Goal: Check status: Check status

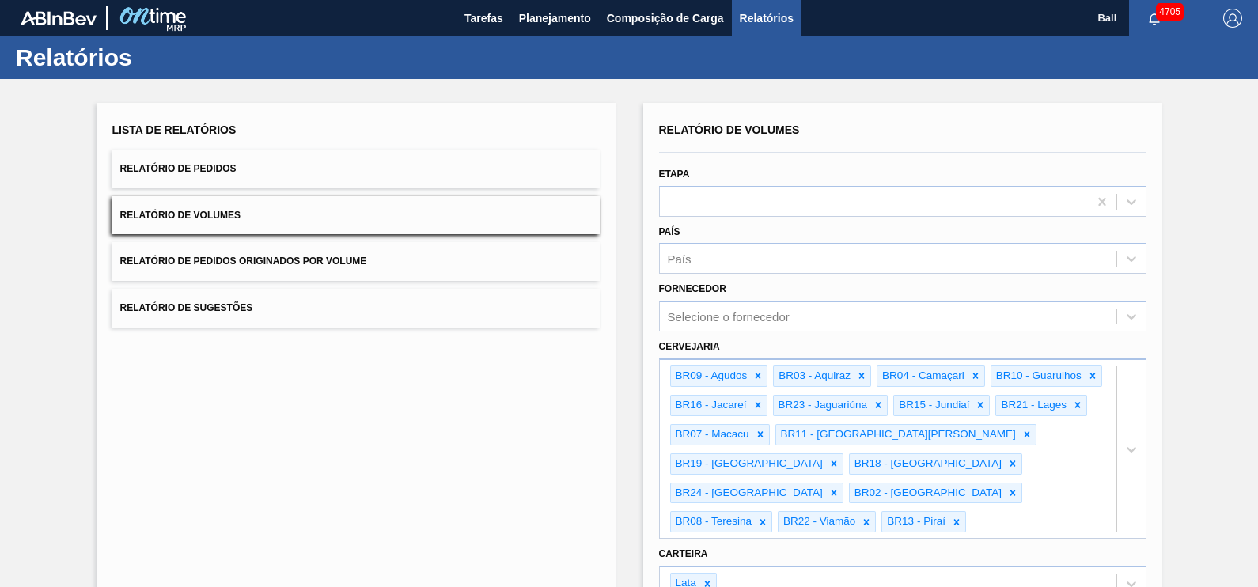
click at [254, 173] on button "Relatório de Pedidos" at bounding box center [355, 169] width 487 height 39
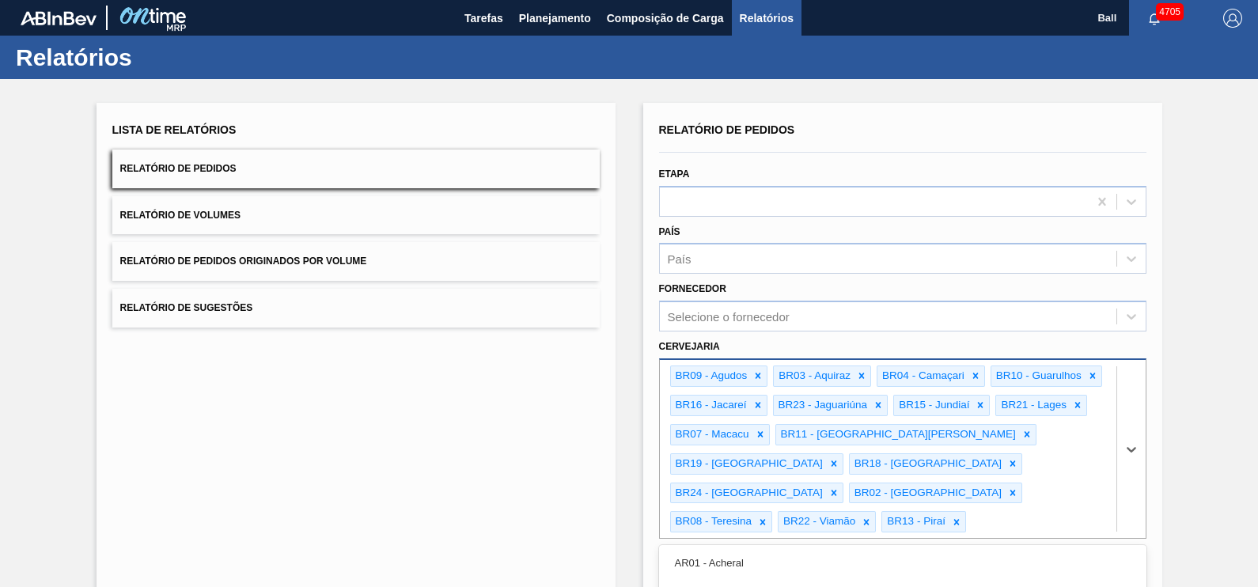
click at [1029, 499] on div "option BR13 - [GEOGRAPHIC_DATA], selected. option AR01 - Acheral focused, 1 of …" at bounding box center [902, 448] width 487 height 180
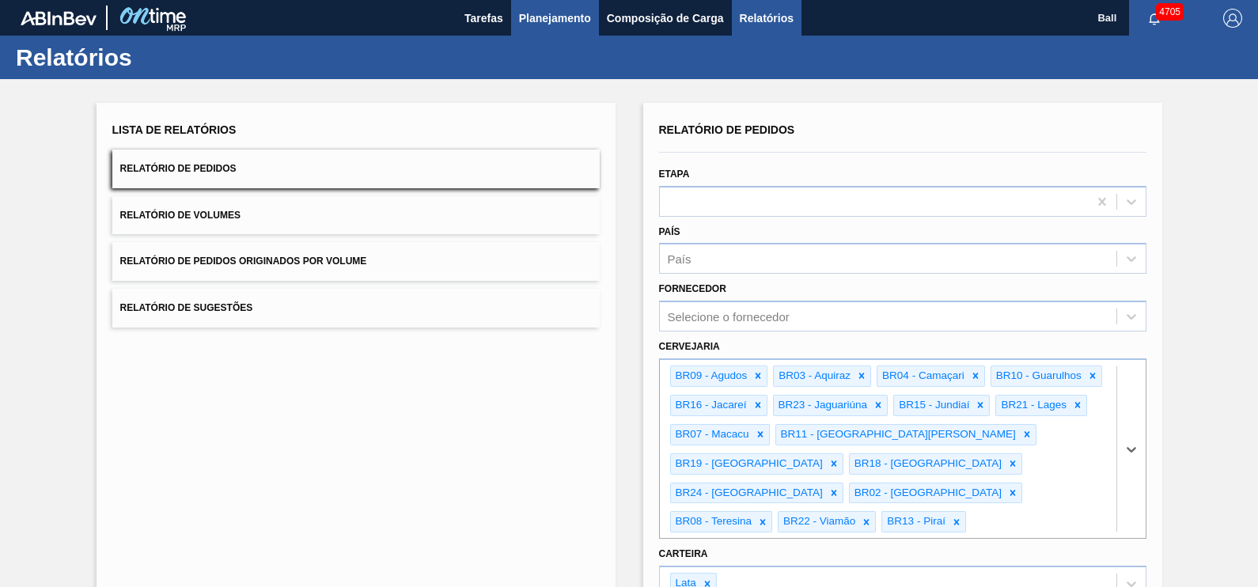
click at [536, 23] on span "Planejamento" at bounding box center [555, 18] width 72 height 19
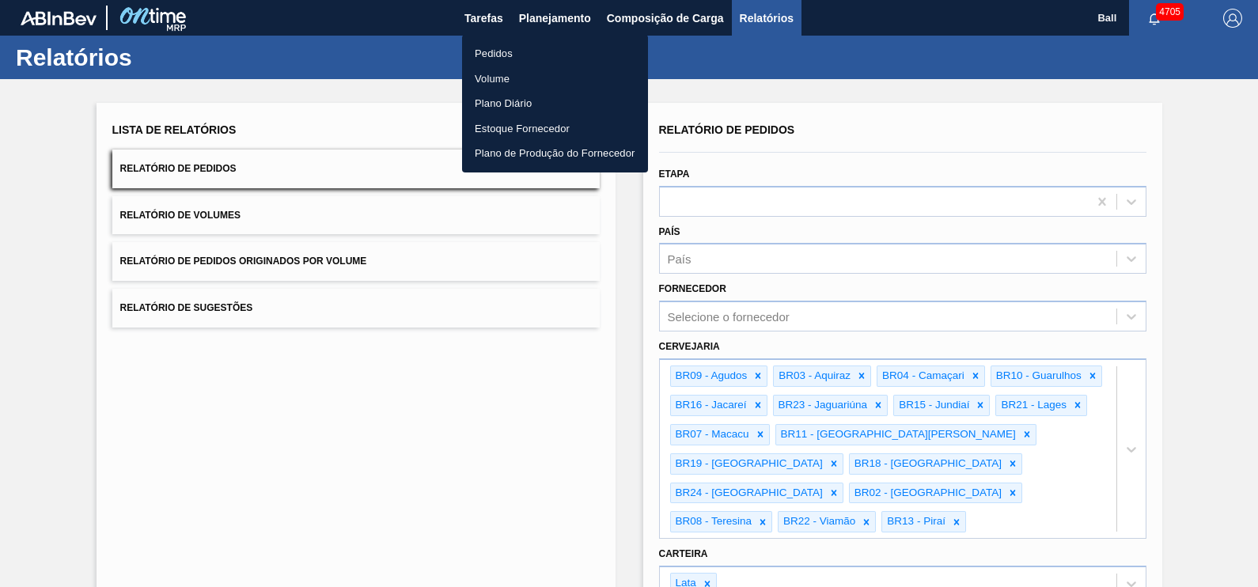
click at [511, 55] on li "Pedidos" at bounding box center [555, 53] width 186 height 25
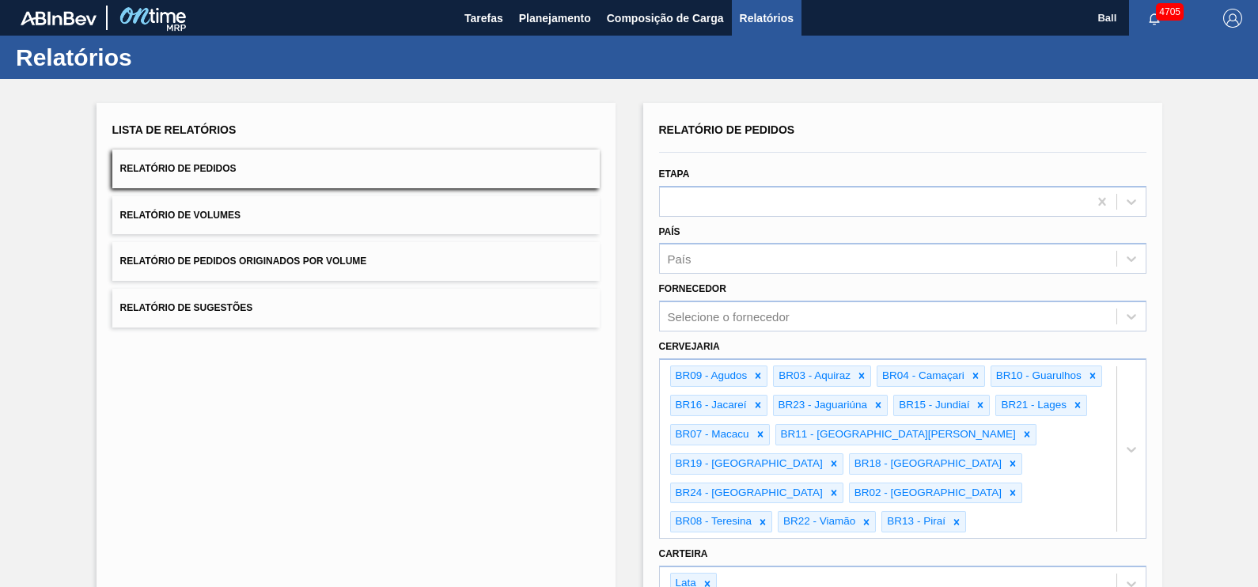
click at [429, 485] on div "Lista de Relatórios Relatório de Pedidos Relatório de Volumes Relatório de Pedi…" at bounding box center [356, 485] width 519 height 764
click at [280, 202] on button "Relatório de Volumes" at bounding box center [355, 215] width 487 height 39
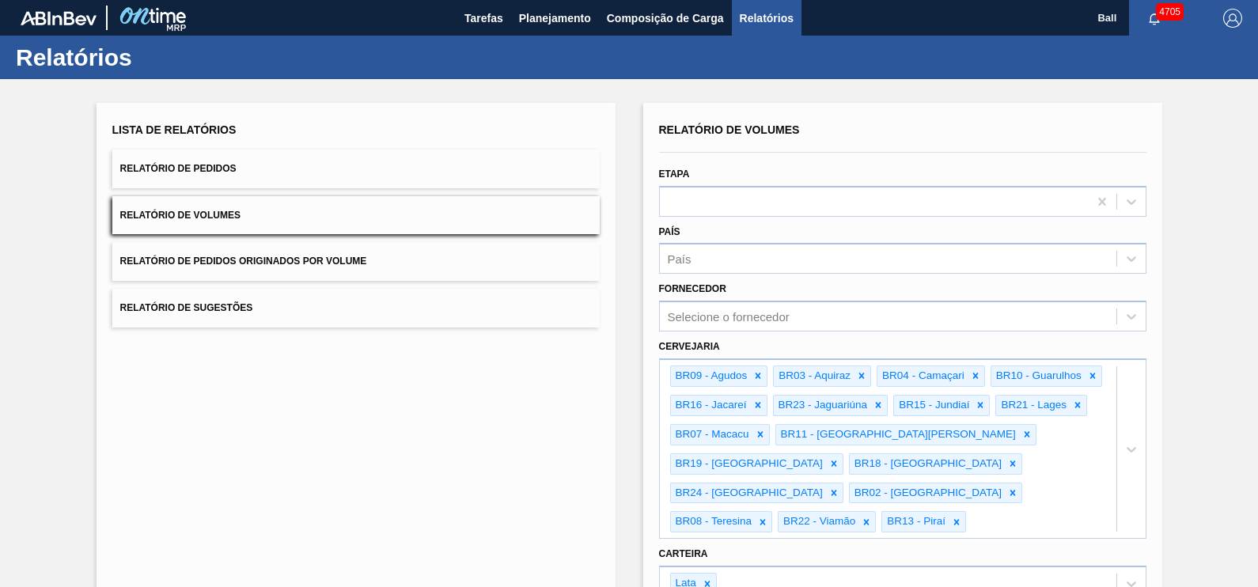
click at [297, 174] on button "Relatório de Pedidos" at bounding box center [355, 169] width 487 height 39
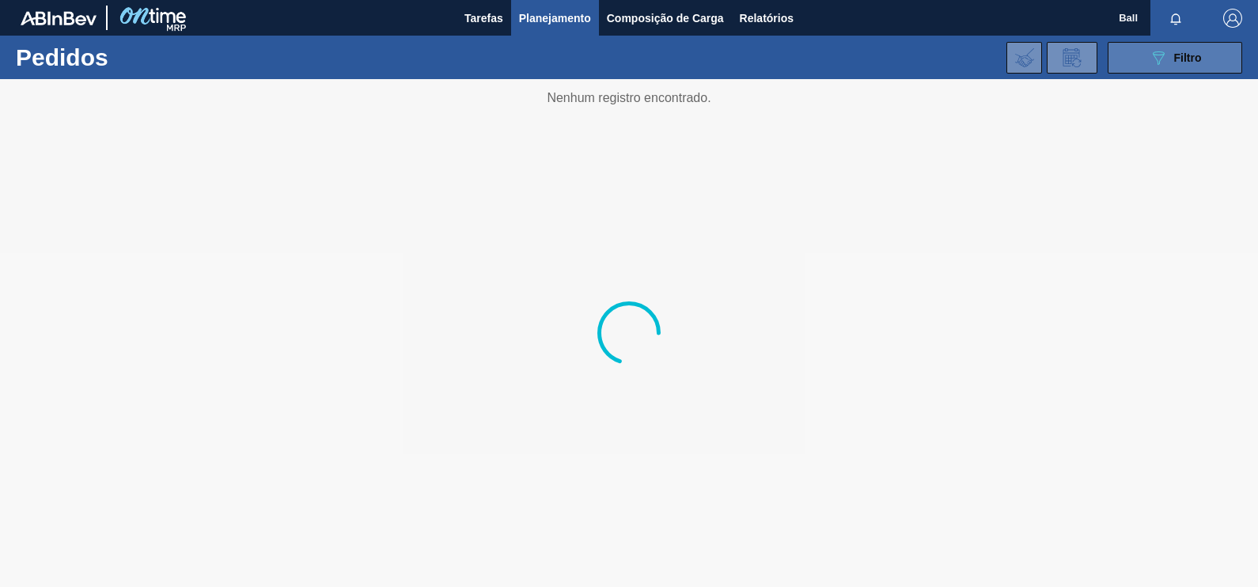
click at [1183, 67] on button "089F7B8B-B2A5-4AFE-B5C0-19BA573D28AC Filtro" at bounding box center [1175, 58] width 135 height 32
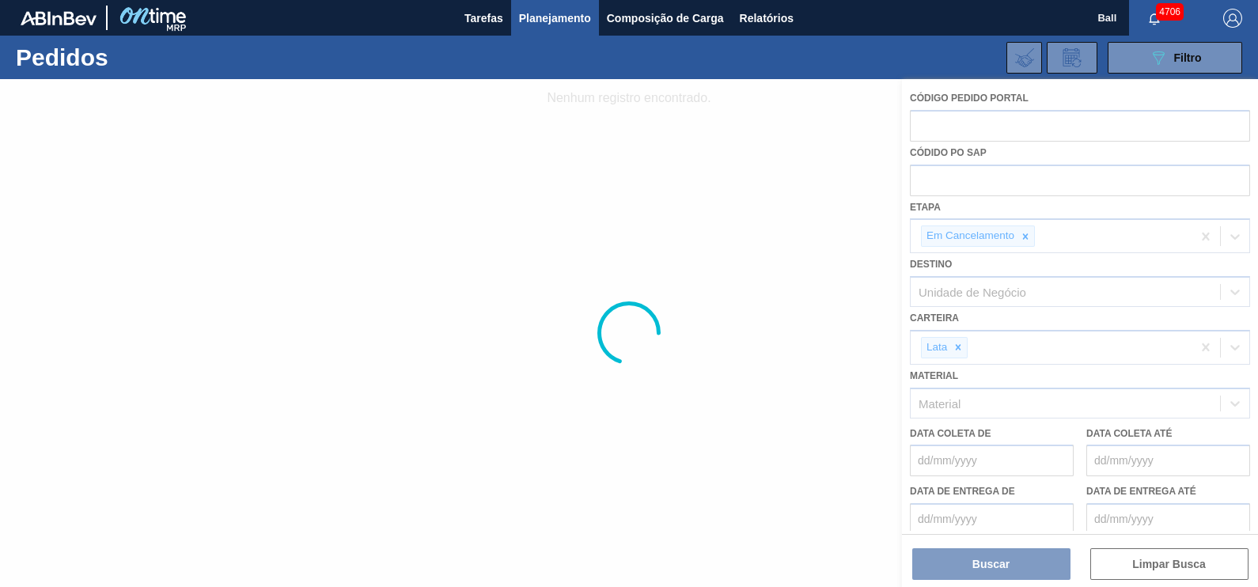
click at [1025, 237] on div at bounding box center [629, 333] width 1258 height 508
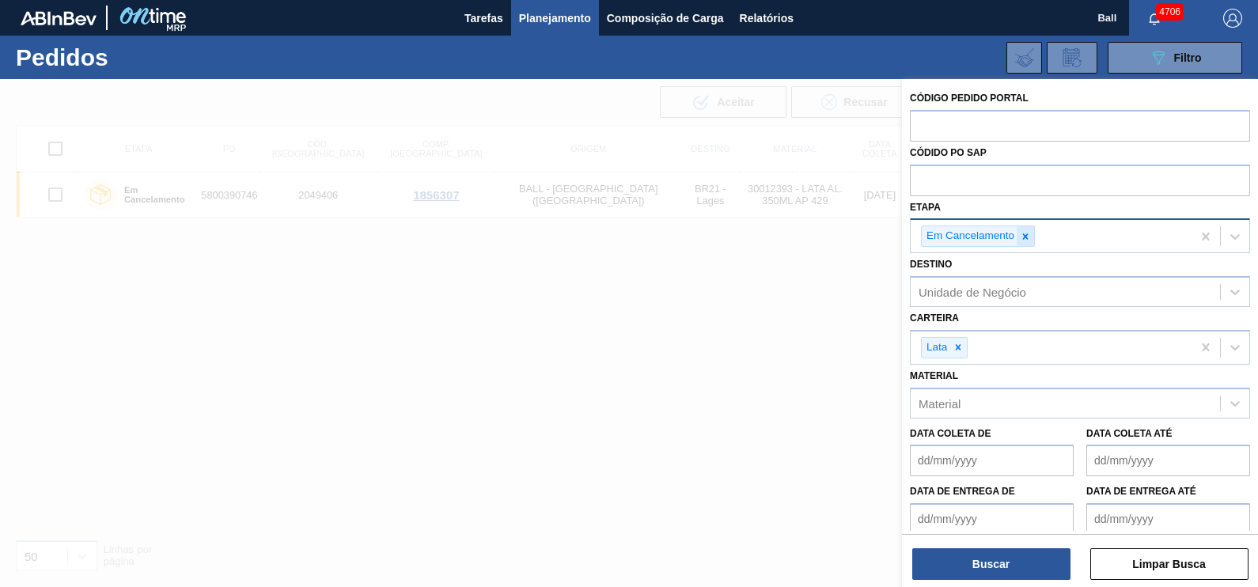
click at [1029, 244] on div at bounding box center [1025, 236] width 17 height 20
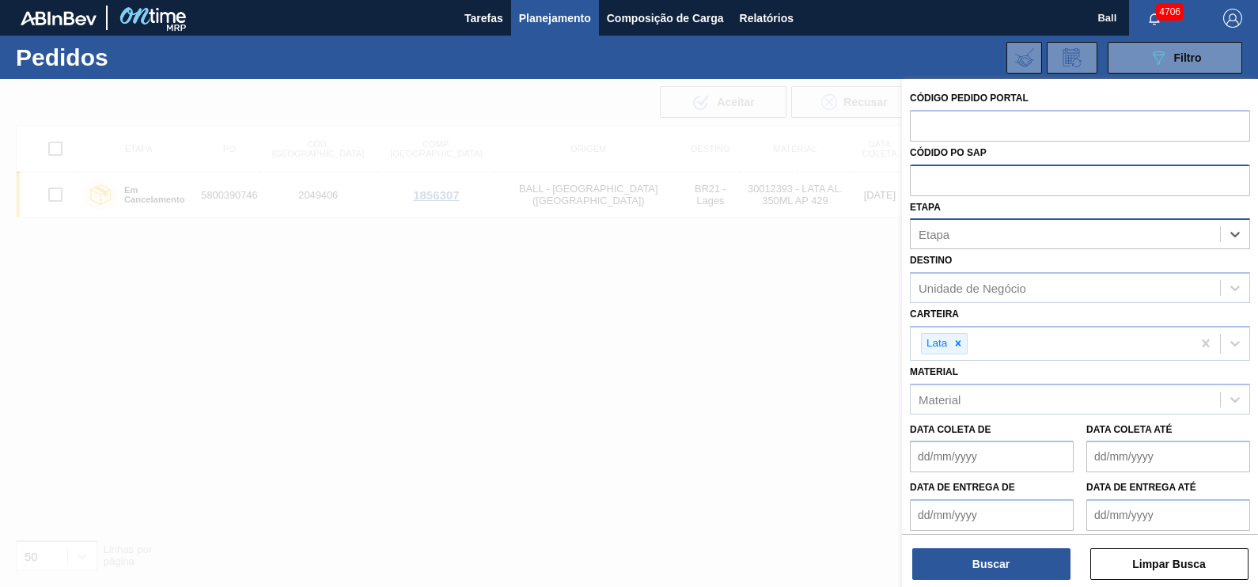
click at [1019, 190] on input "text" at bounding box center [1080, 180] width 340 height 30
paste input "text"
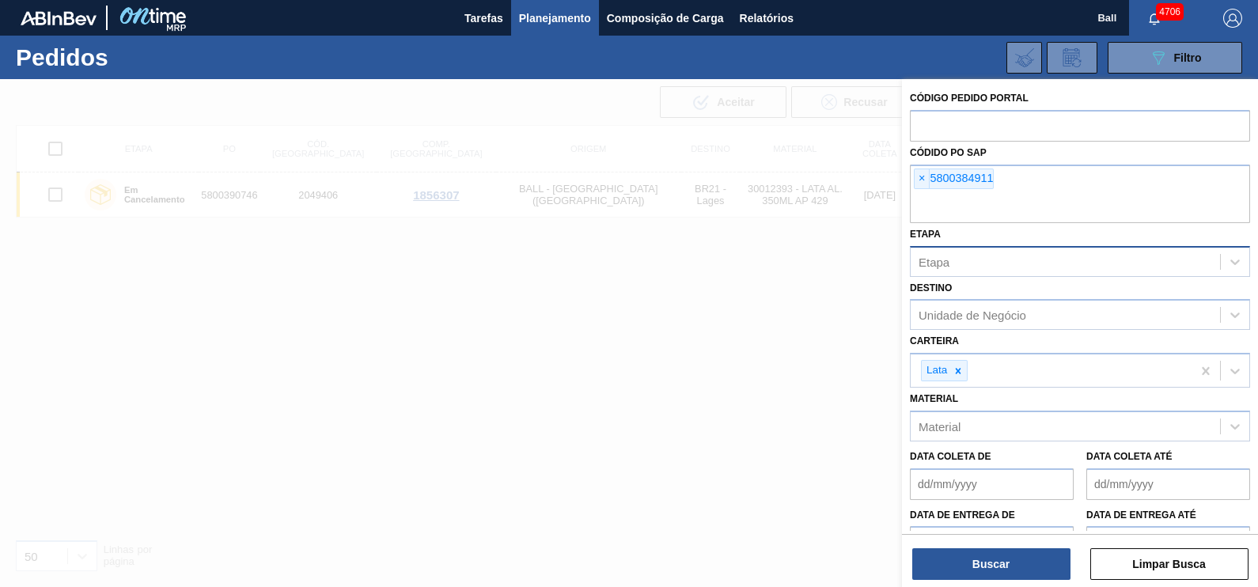
click at [1000, 582] on div "Código Pedido Portal Códido PO SAP × 5800384911 Etapa Etapa Destino Unidade de …" at bounding box center [1080, 334] width 356 height 511
click at [1001, 567] on button "Buscar" at bounding box center [991, 564] width 158 height 32
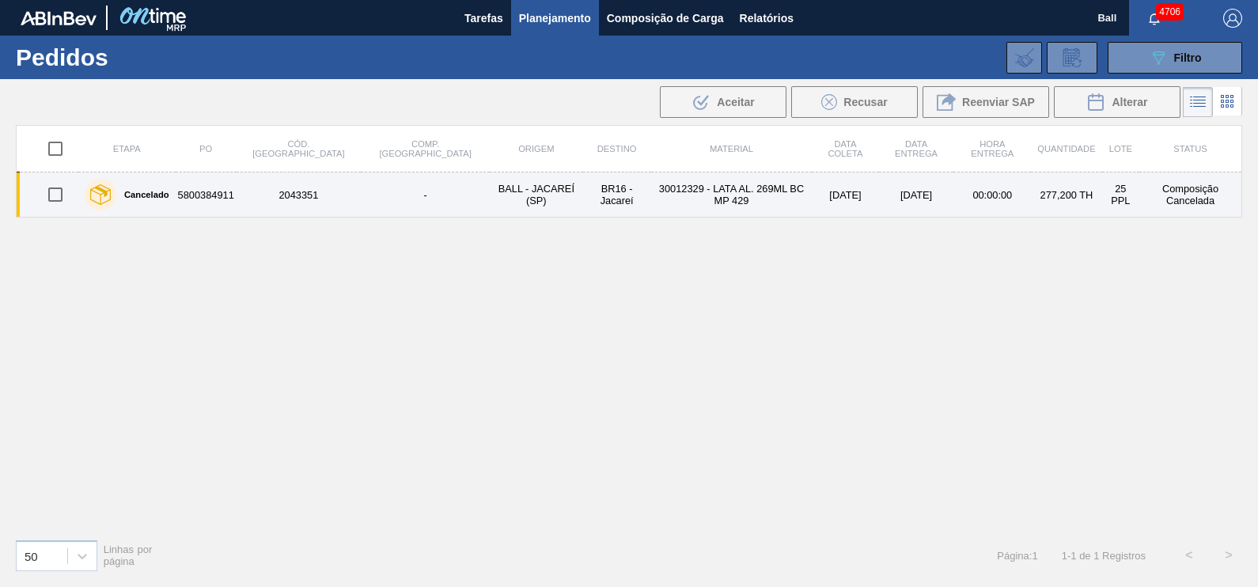
click at [220, 186] on td "5800384911" at bounding box center [206, 195] width 61 height 45
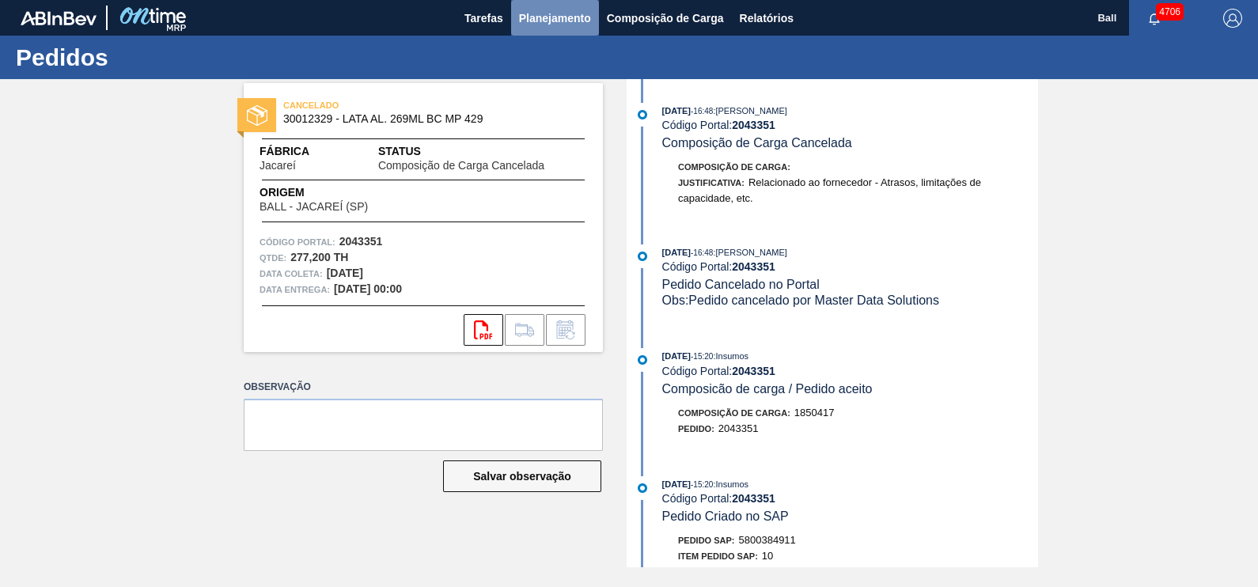
click at [533, 6] on button "Planejamento" at bounding box center [555, 18] width 88 height 36
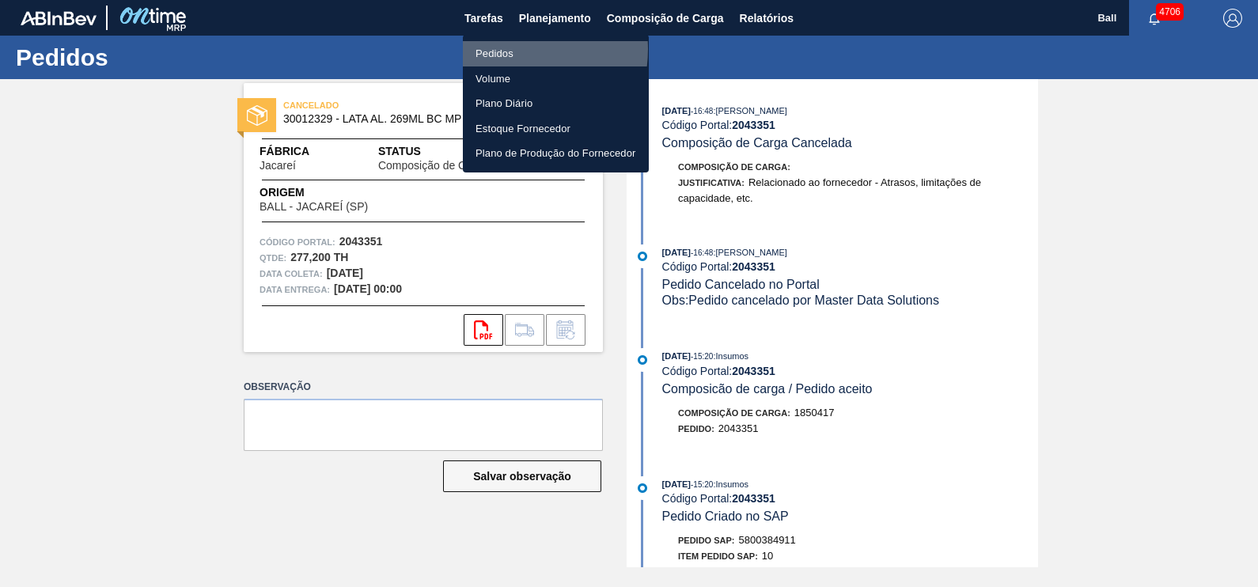
click at [501, 49] on li "Pedidos" at bounding box center [556, 53] width 186 height 25
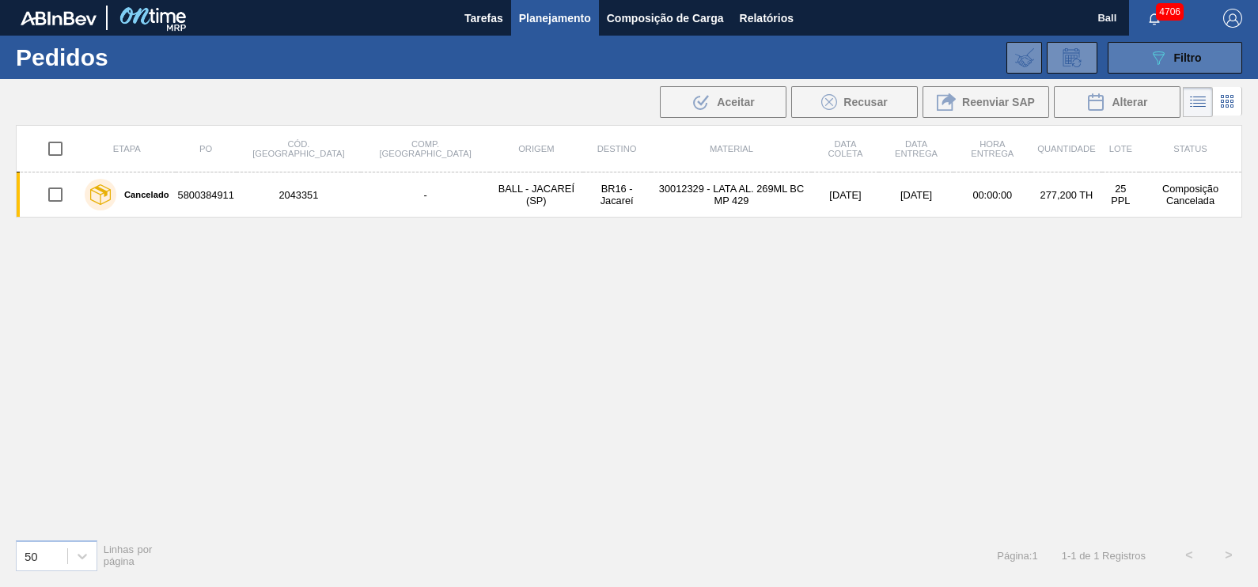
click at [1199, 62] on span "Filtro" at bounding box center [1188, 57] width 28 height 13
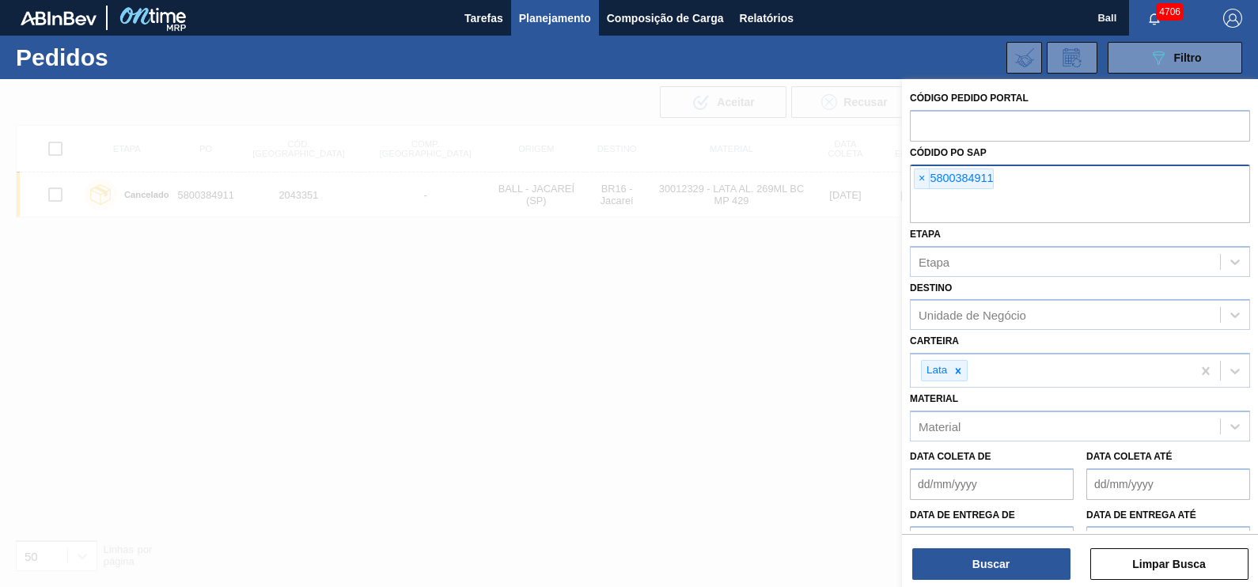
click at [1031, 182] on div "× 5800384911" at bounding box center [1080, 194] width 340 height 59
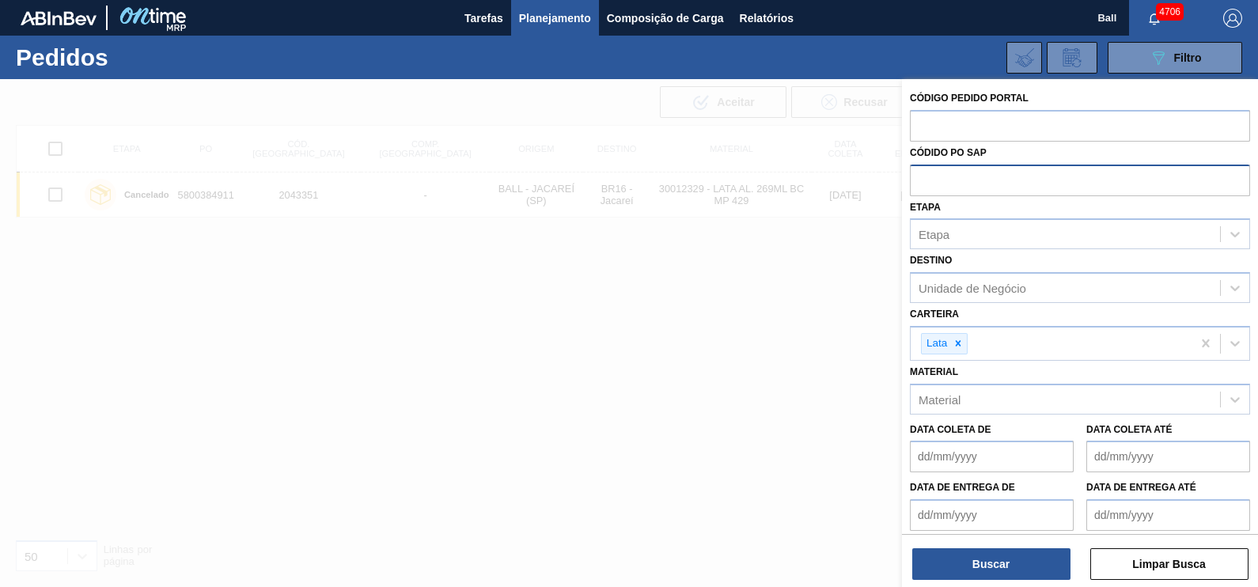
paste input "5800391696"
type input "5800391696"
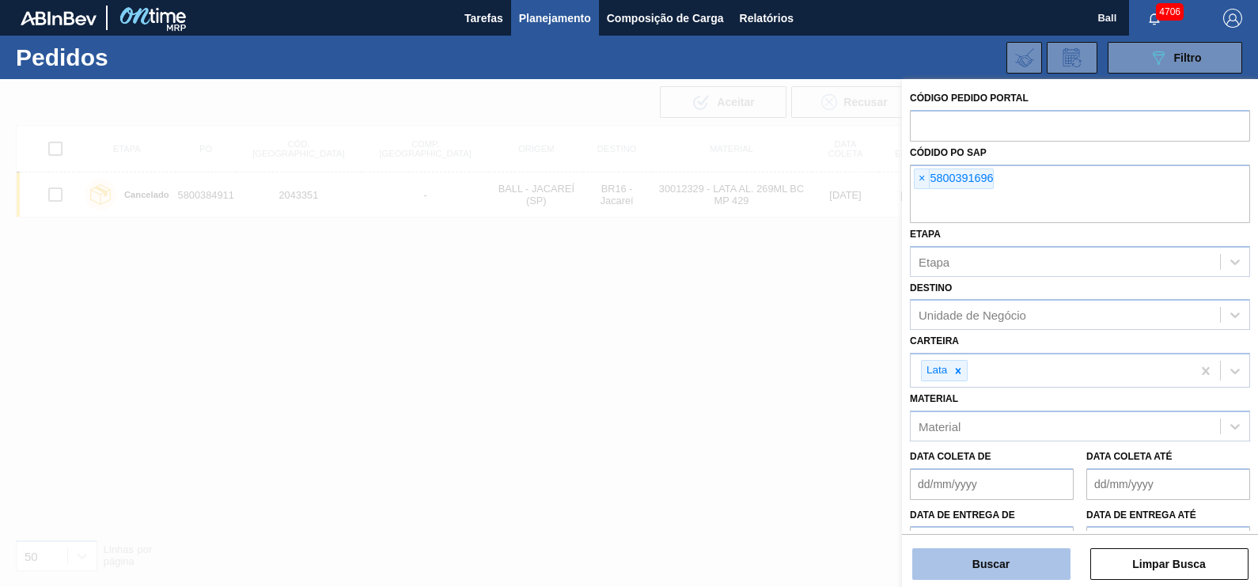
click at [969, 563] on button "Buscar" at bounding box center [991, 564] width 158 height 32
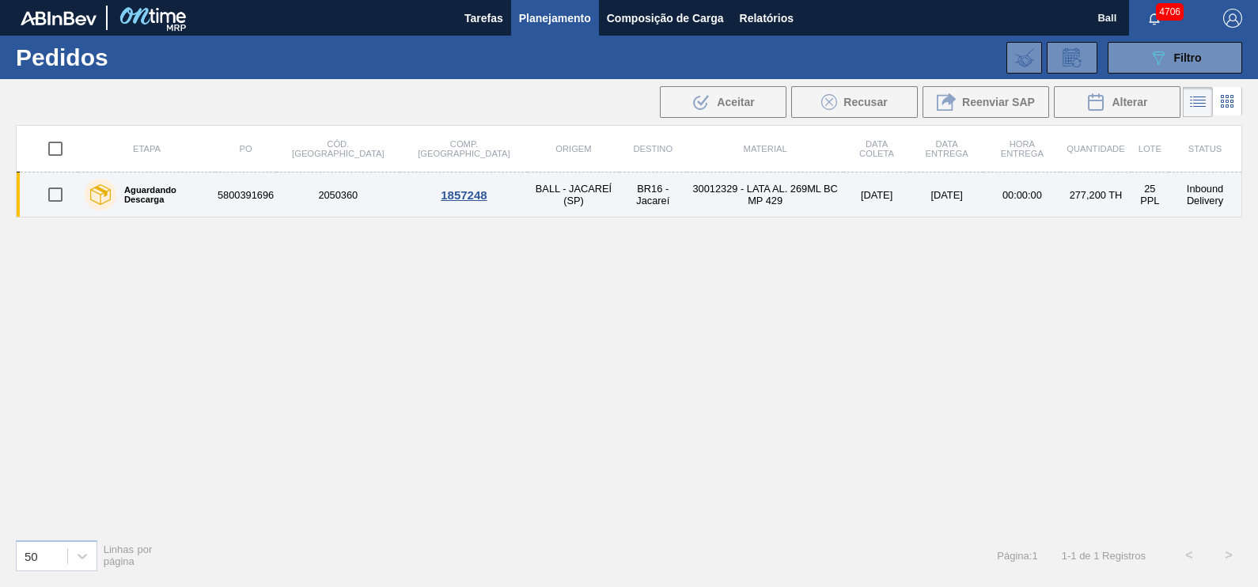
click at [213, 190] on div "Aguardando Descarga" at bounding box center [147, 195] width 132 height 40
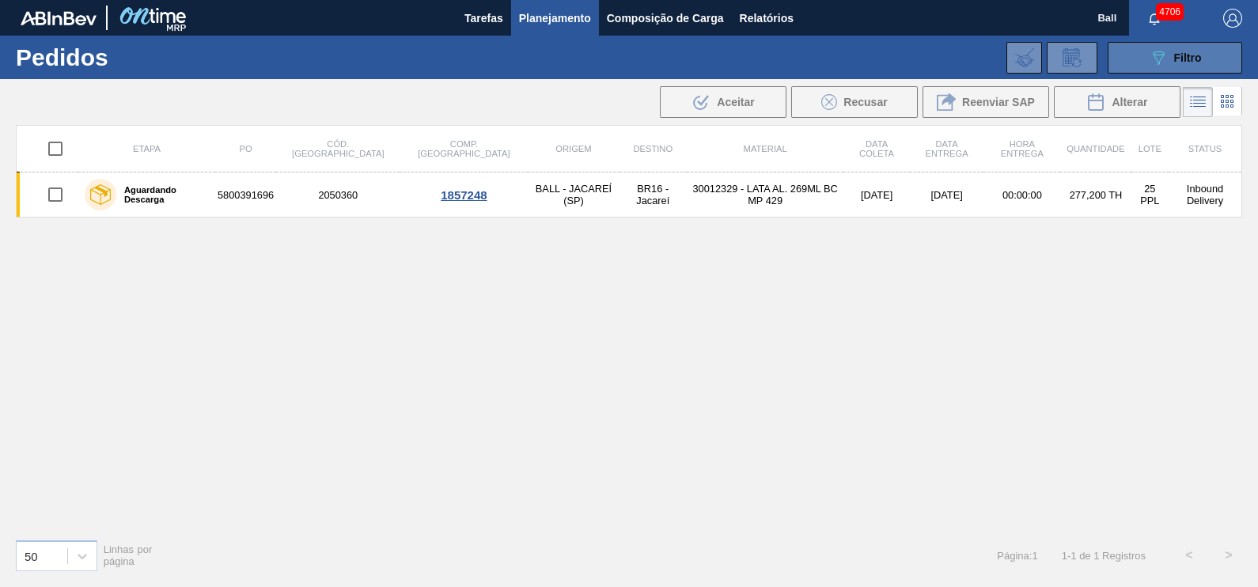
click at [1170, 66] on div "089F7B8B-B2A5-4AFE-B5C0-19BA573D28AC Filtro" at bounding box center [1175, 57] width 53 height 19
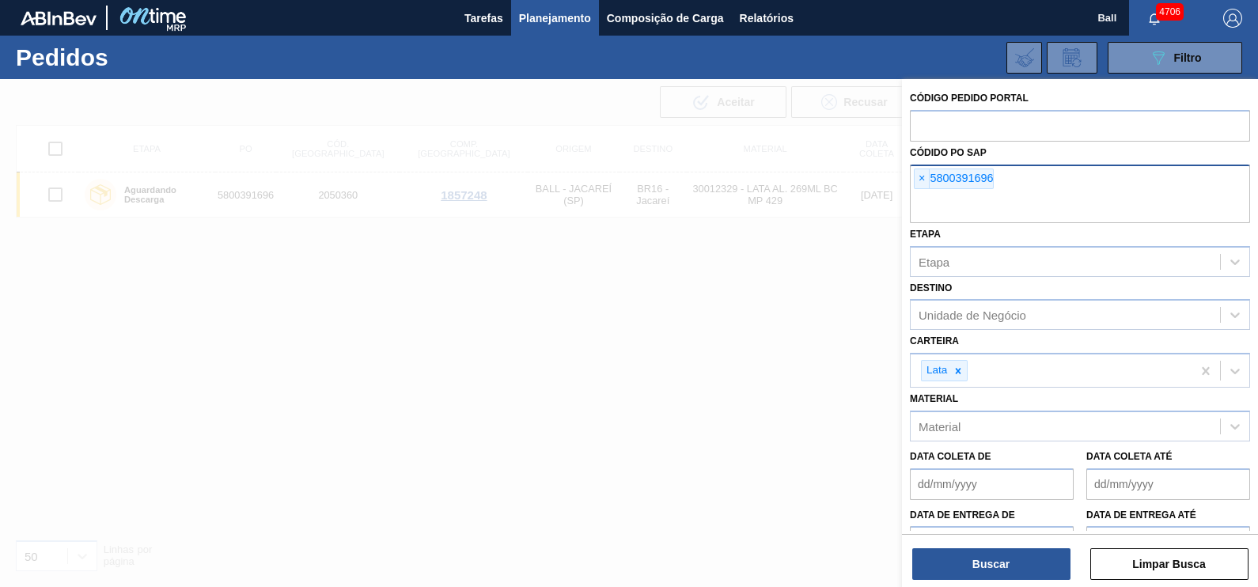
click at [1019, 198] on input "text" at bounding box center [1080, 208] width 340 height 30
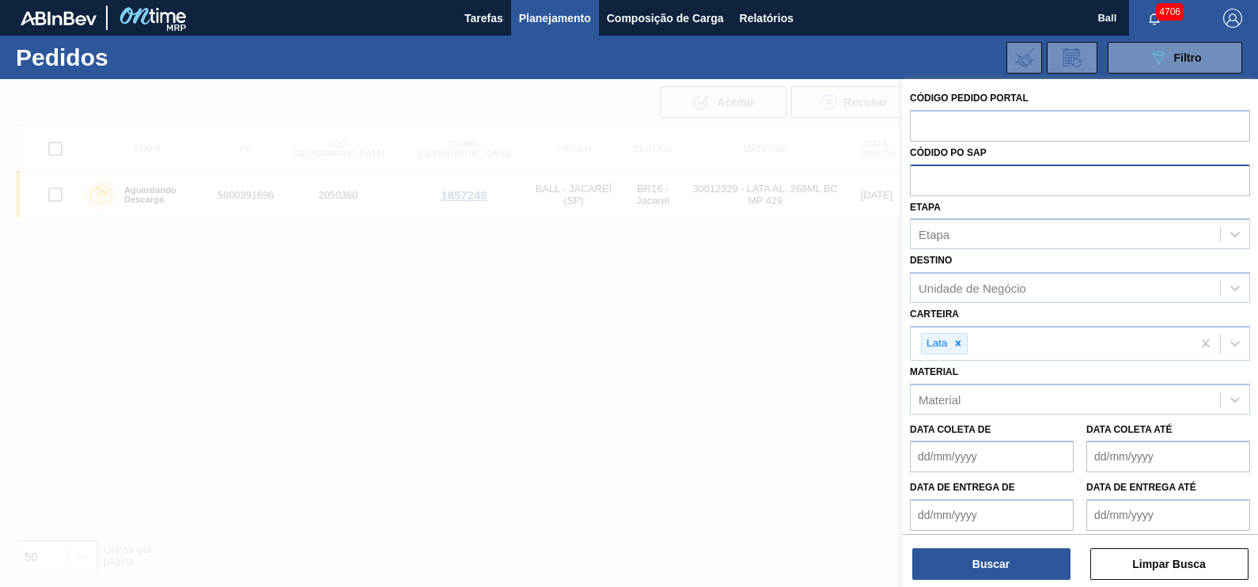
paste input "5800393985"
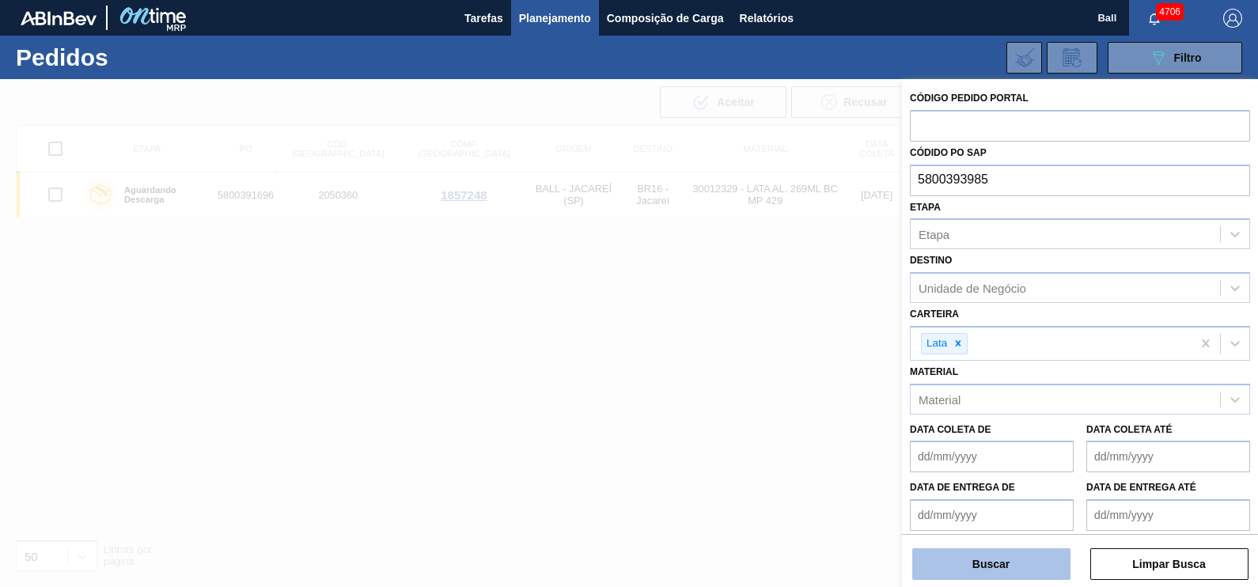
type input "5800393985"
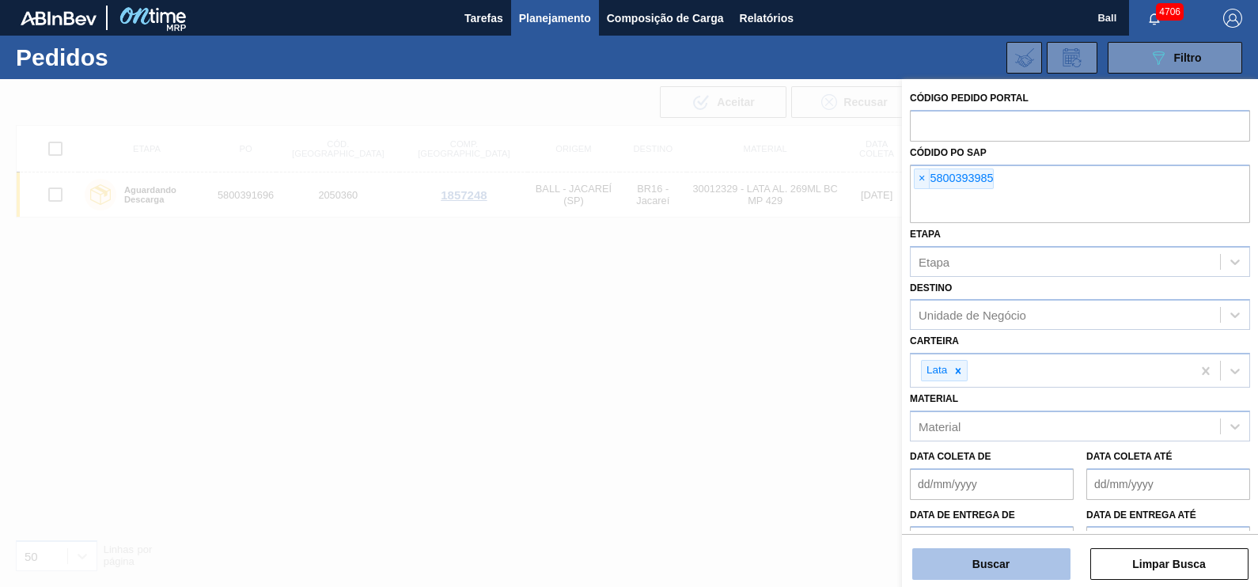
click at [1043, 556] on button "Buscar" at bounding box center [991, 564] width 158 height 32
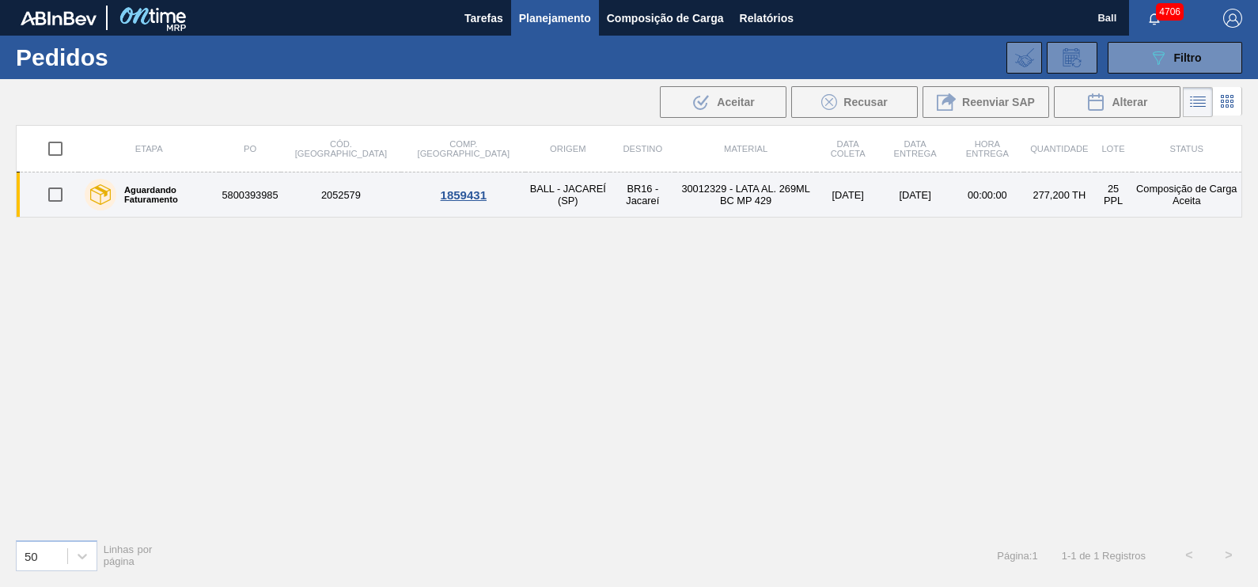
click at [761, 211] on td "30012329 - LATA AL. 269ML BC MP 429" at bounding box center [745, 195] width 141 height 45
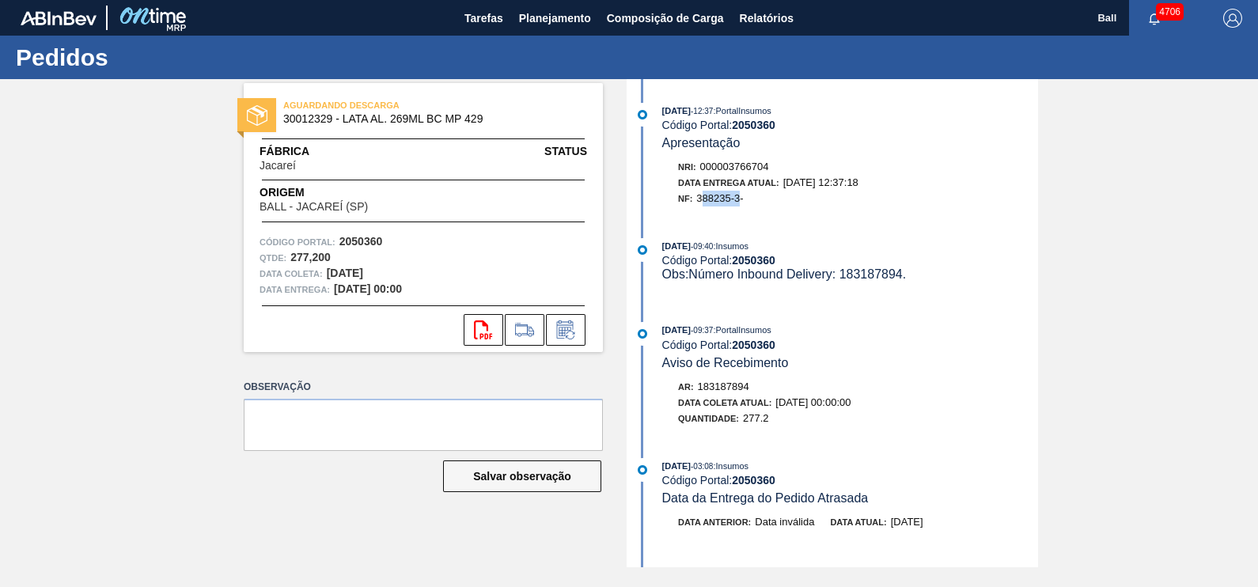
drag, startPoint x: 704, startPoint y: 204, endPoint x: 743, endPoint y: 207, distance: 38.9
click at [743, 207] on div "NF: 388235-3-" at bounding box center [858, 199] width 360 height 16
drag, startPoint x: 743, startPoint y: 207, endPoint x: 1043, endPoint y: 260, distance: 304.6
click at [1095, 267] on div "AGUARDANDO DESCARGA 30012329 - LATA AL. 269ML BC MP 429 Fábrica Jacareí Status …" at bounding box center [629, 323] width 1258 height 488
drag, startPoint x: 700, startPoint y: 202, endPoint x: 744, endPoint y: 206, distance: 43.7
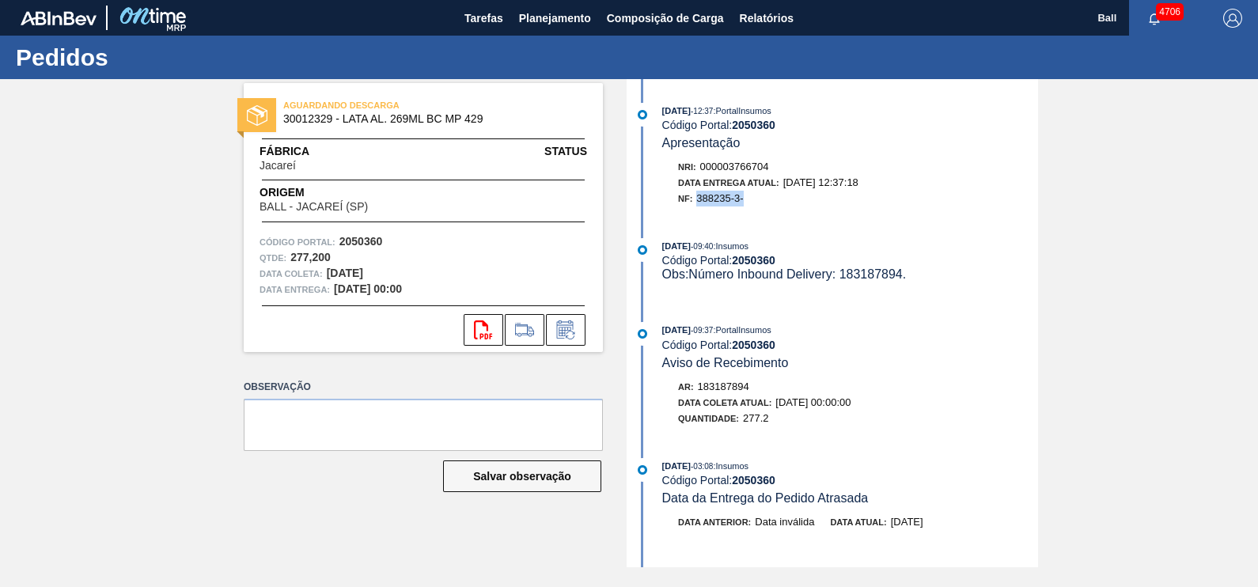
click at [743, 204] on span "388235-3-" at bounding box center [719, 198] width 47 height 12
copy span "388235-3-"
click at [1130, 287] on div "AGUARDANDO DESCARGA 30012329 - LATA AL. 269ML BC MP 429 Fábrica Jacareí Status …" at bounding box center [629, 323] width 1258 height 488
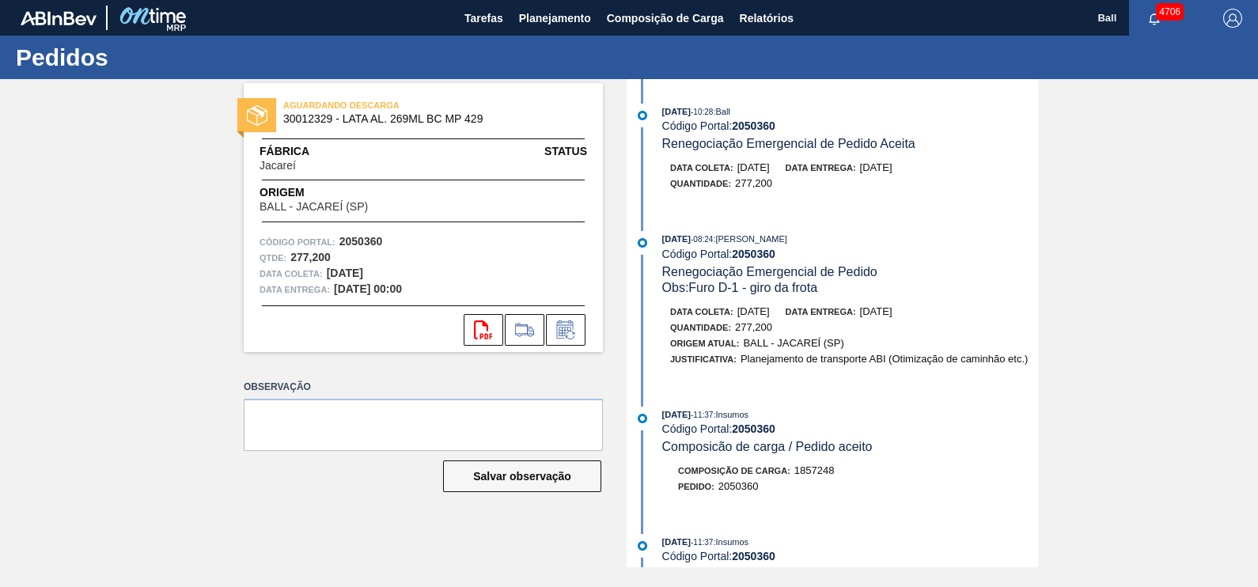
scroll to position [791, 0]
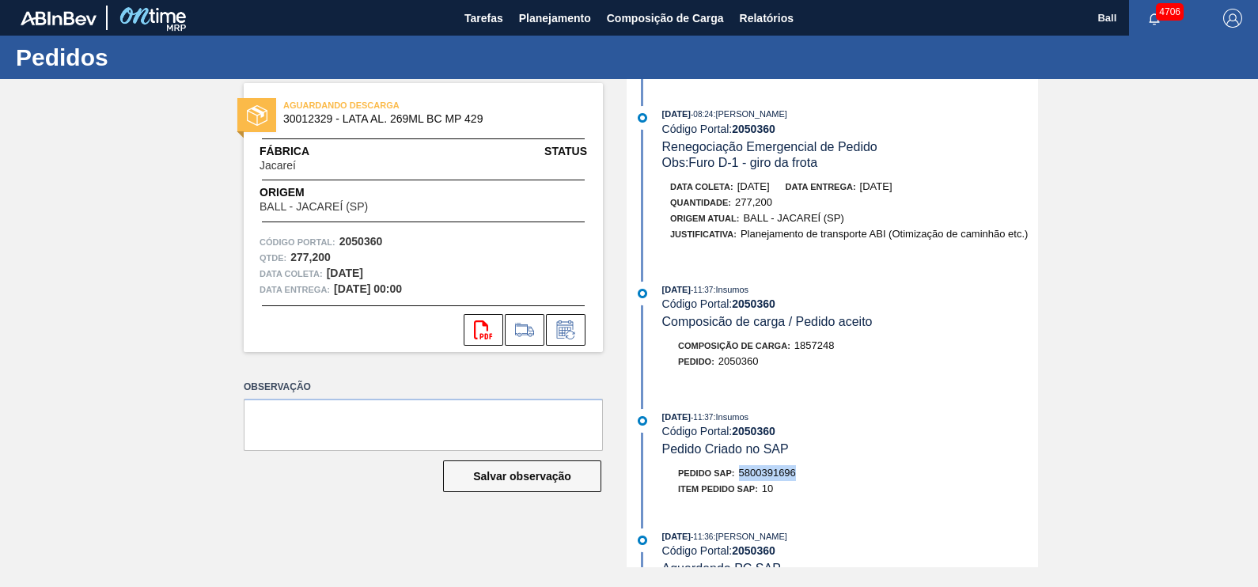
drag, startPoint x: 743, startPoint y: 495, endPoint x: 807, endPoint y: 496, distance: 64.1
click at [807, 481] on div "Pedido SAP: 5800391696" at bounding box center [850, 473] width 376 height 16
copy span "5800391696"
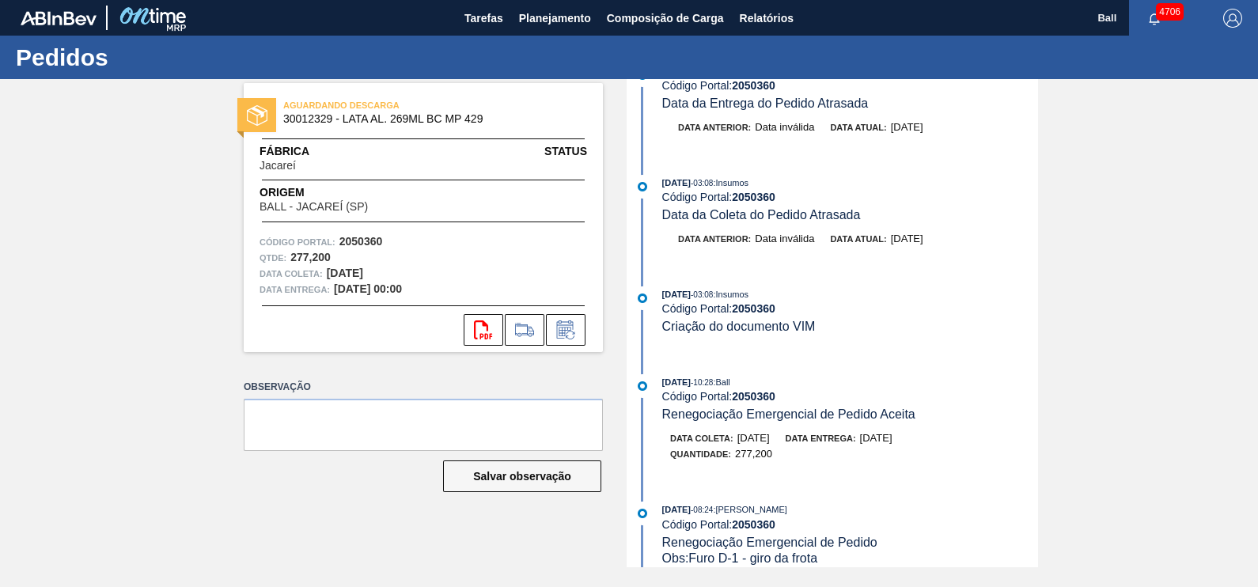
scroll to position [0, 0]
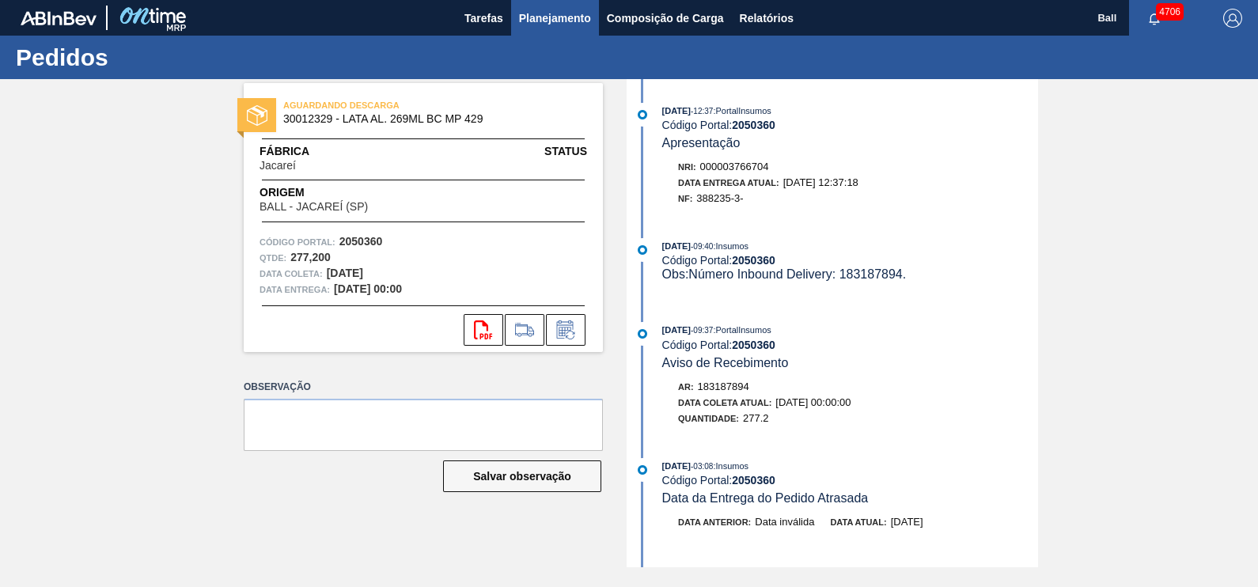
click at [538, 11] on span "Planejamento" at bounding box center [555, 18] width 72 height 19
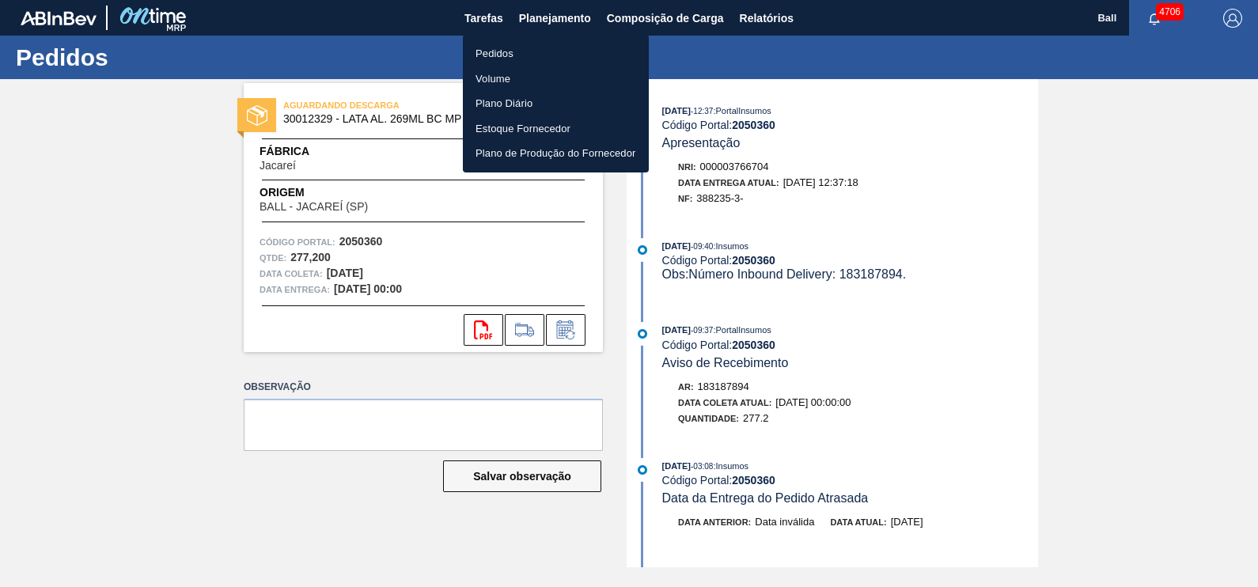
click at [897, 43] on div at bounding box center [629, 293] width 1258 height 587
